Goal: Task Accomplishment & Management: Use online tool/utility

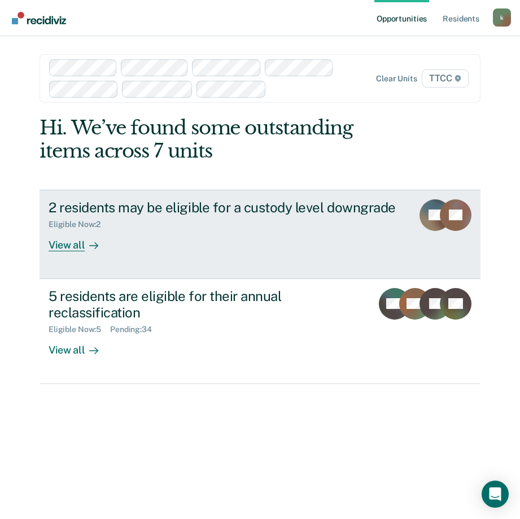
click at [80, 241] on div "View all" at bounding box center [80, 240] width 63 height 22
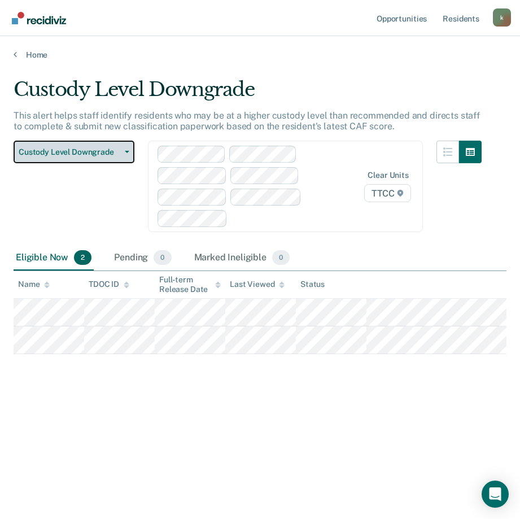
click at [121, 151] on span "button" at bounding box center [124, 152] width 9 height 2
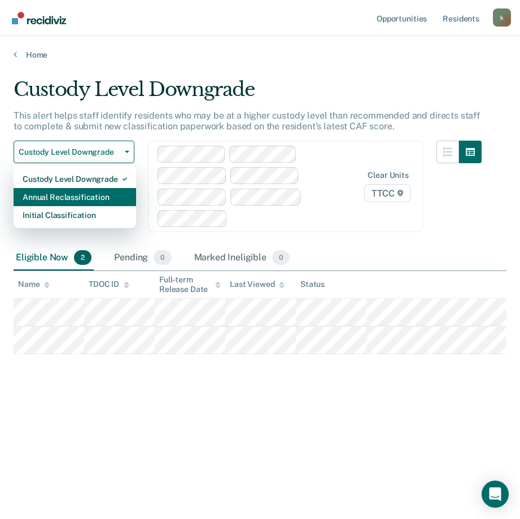
click at [108, 197] on div "Annual Reclassification" at bounding box center [75, 197] width 104 height 18
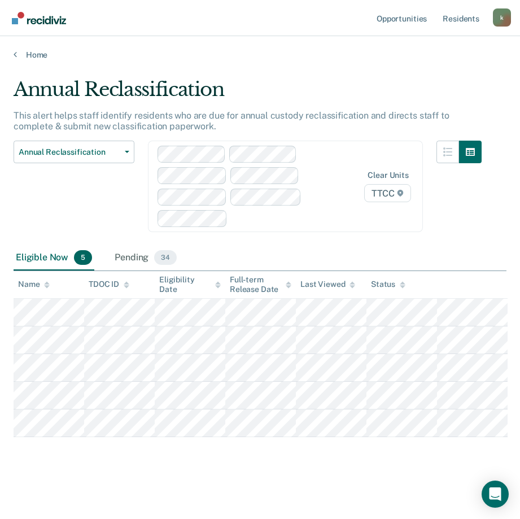
click at [266, 223] on div at bounding box center [283, 218] width 103 height 13
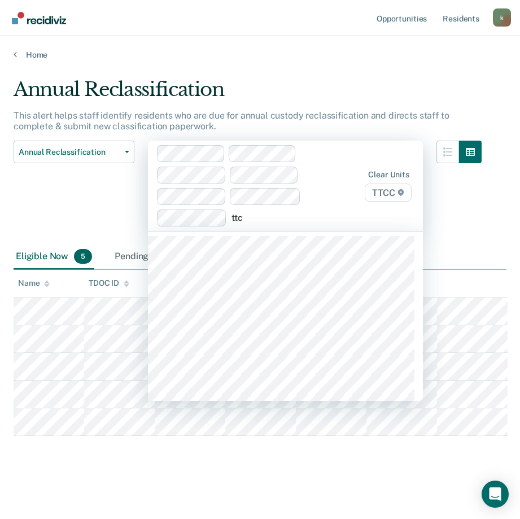
type input "ttcc"
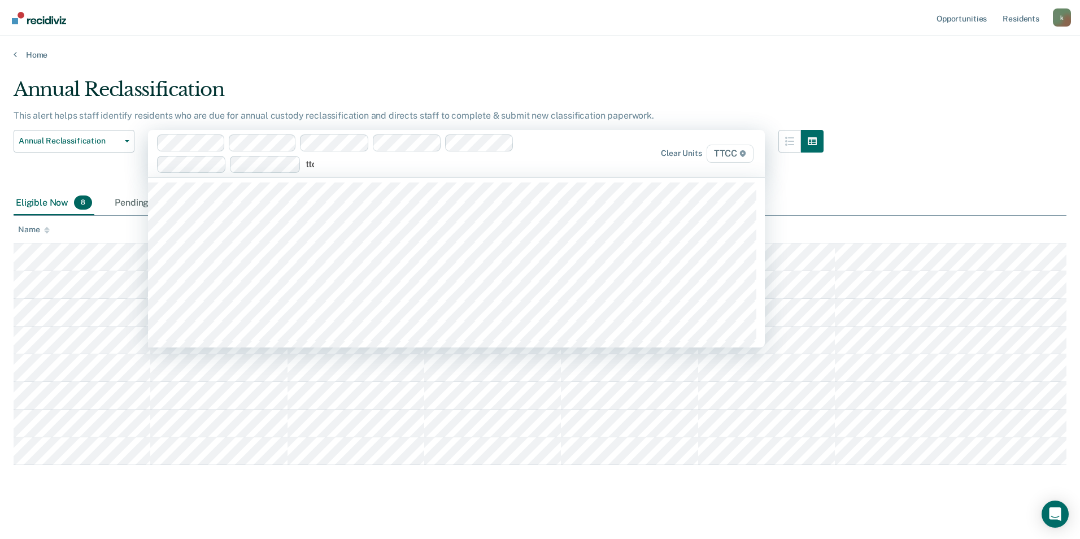
type input "ttcc"
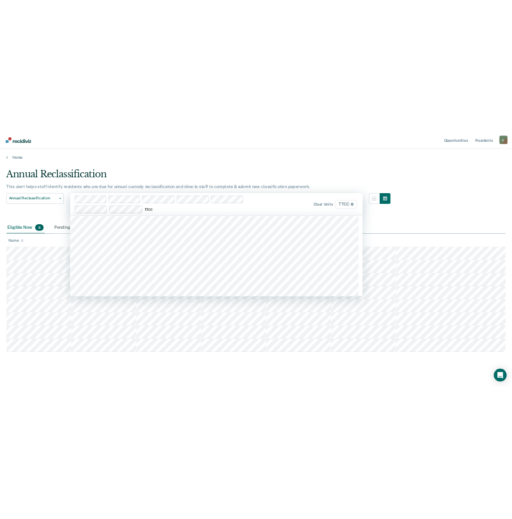
scroll to position [382, 0]
